Goal: Task Accomplishment & Management: Use online tool/utility

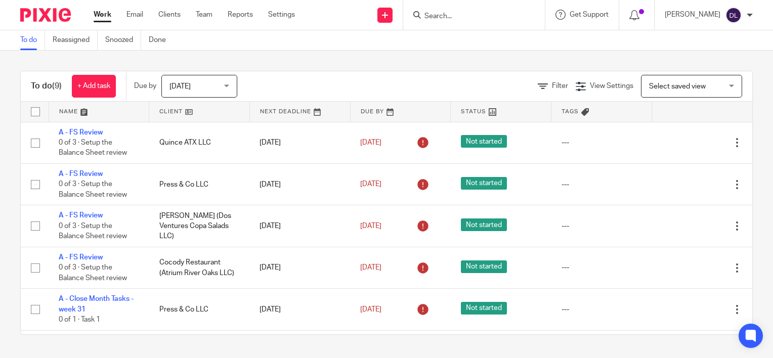
click at [71, 115] on link at bounding box center [99, 112] width 100 height 20
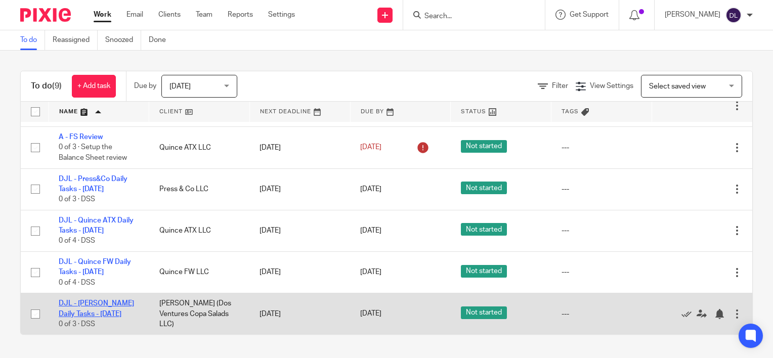
click at [95, 305] on link "DJL - [PERSON_NAME] Daily Tasks - [DATE]" at bounding box center [96, 308] width 75 height 17
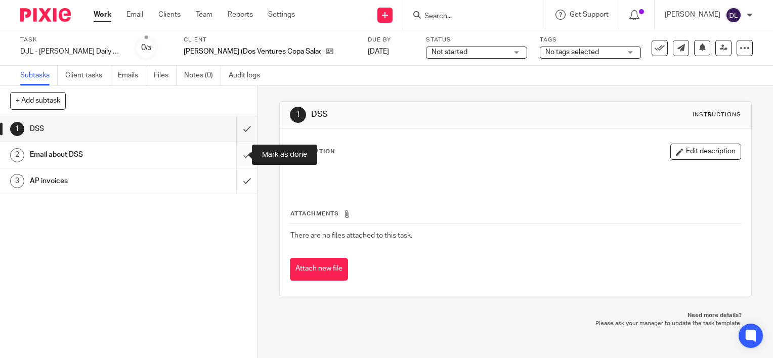
click at [238, 150] on input "submit" at bounding box center [128, 154] width 257 height 25
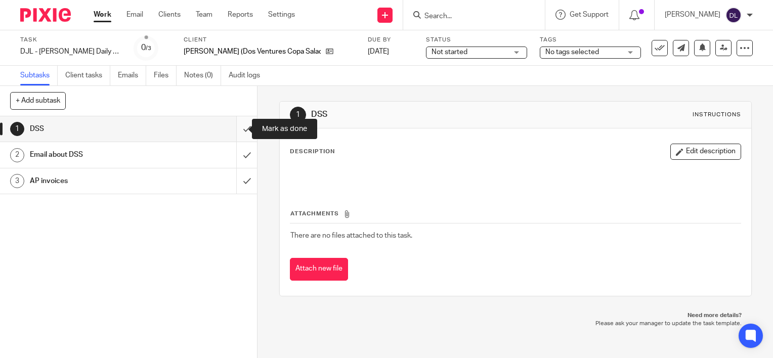
click at [239, 127] on input "submit" at bounding box center [128, 128] width 257 height 25
click at [100, 14] on link "Work" at bounding box center [103, 15] width 18 height 10
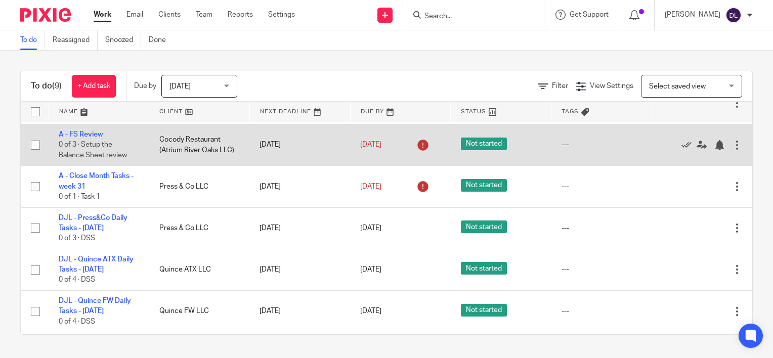
scroll to position [164, 0]
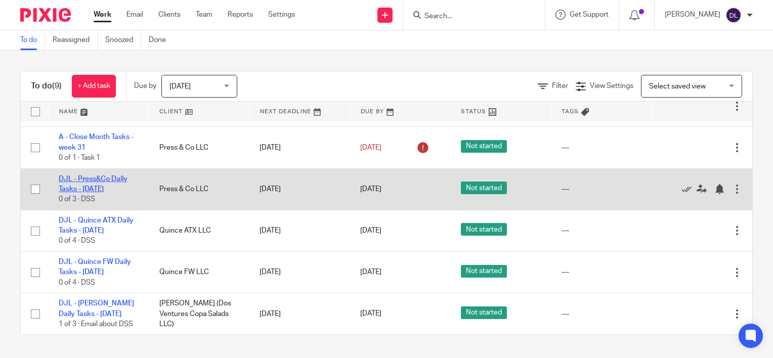
click at [111, 179] on link "DJL - Press&Co Daily Tasks - [DATE]" at bounding box center [93, 184] width 69 height 17
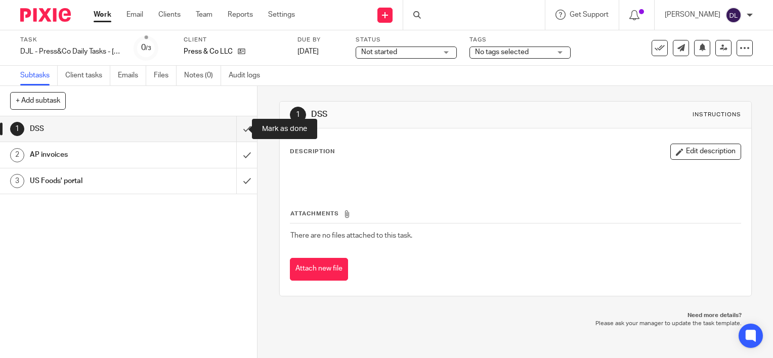
click at [241, 127] on input "submit" at bounding box center [128, 128] width 257 height 25
click at [104, 17] on link "Work" at bounding box center [103, 15] width 18 height 10
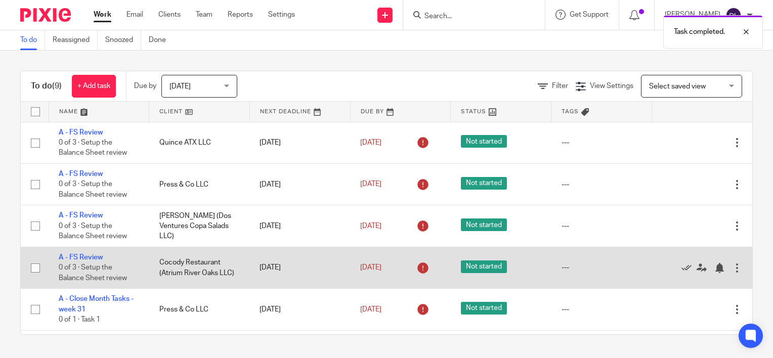
scroll to position [164, 0]
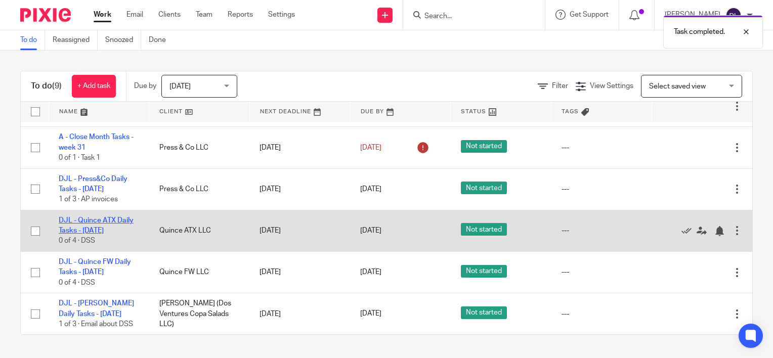
click at [96, 228] on link "DJL - Quince ATX Daily Tasks - [DATE]" at bounding box center [96, 225] width 75 height 17
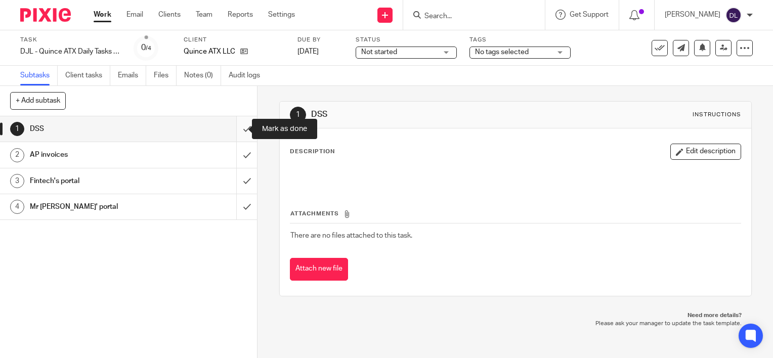
click at [239, 127] on input "submit" at bounding box center [128, 128] width 257 height 25
